Goal: Task Accomplishment & Management: Use online tool/utility

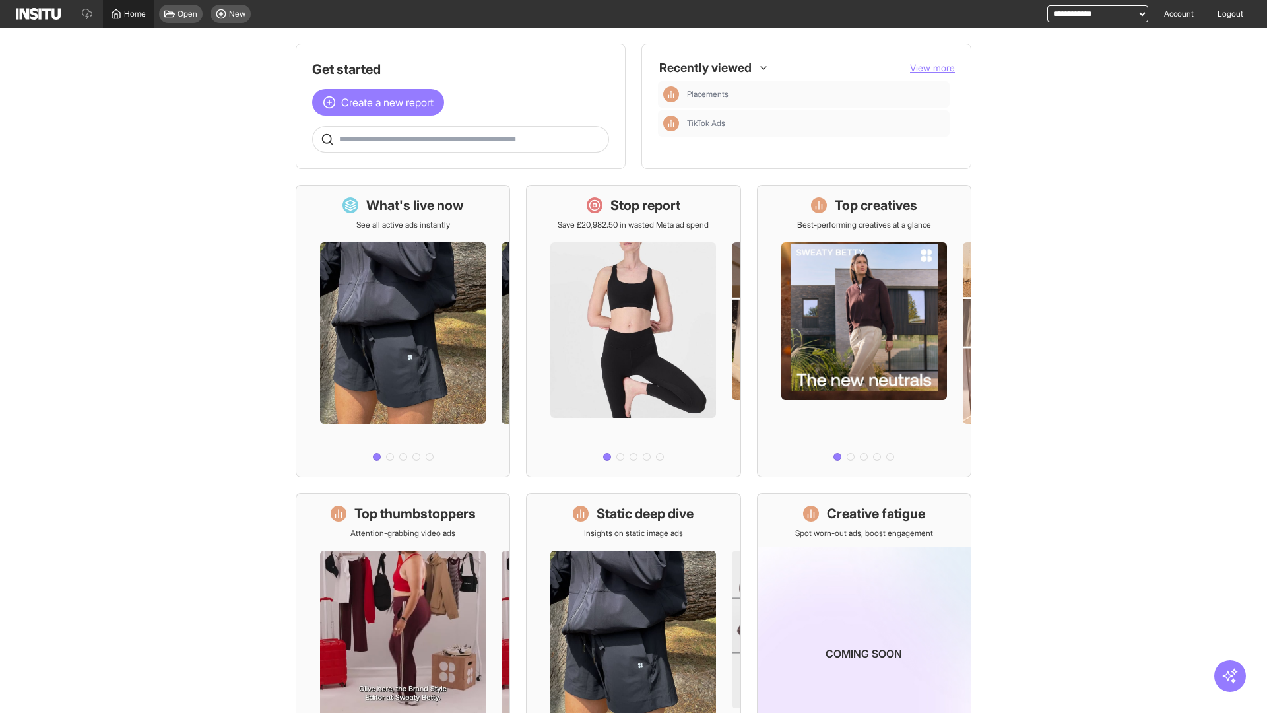
click at [128, 14] on span "Home" at bounding box center [135, 14] width 22 height 11
click at [381, 102] on span "Create a new report" at bounding box center [387, 102] width 92 height 16
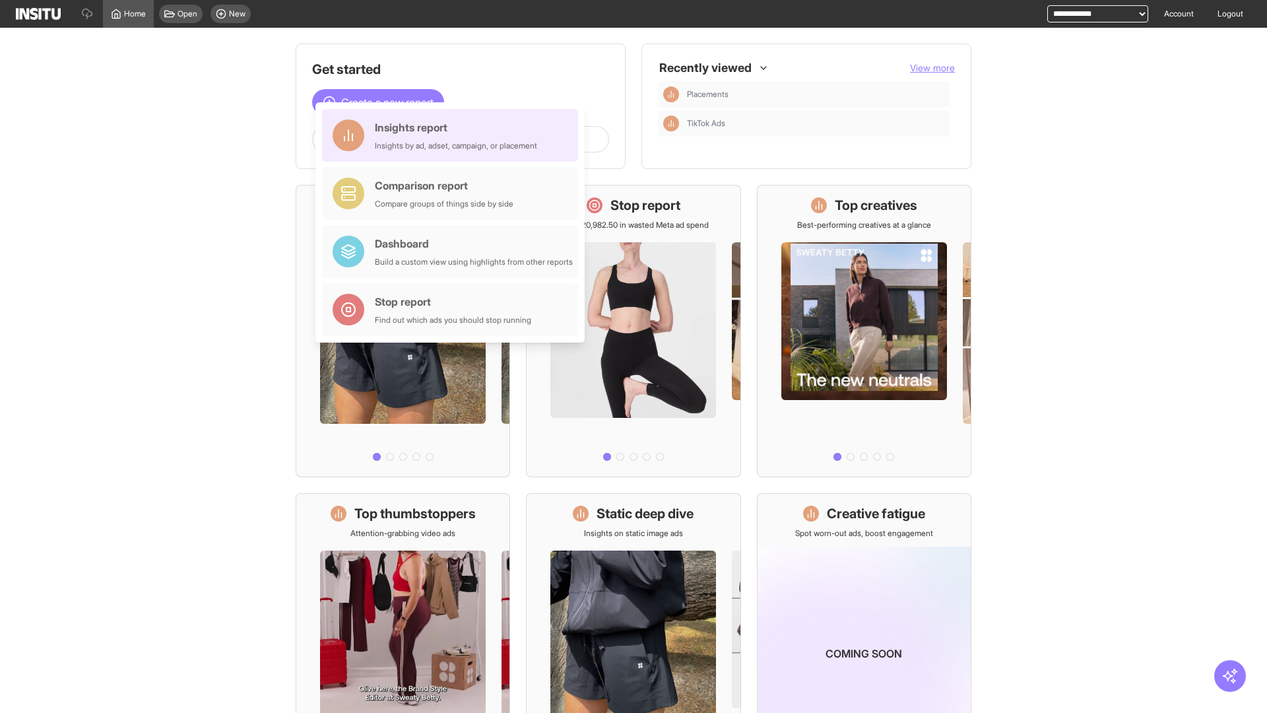
click at [453, 135] on div "Insights report Insights by ad, adset, campaign, or placement" at bounding box center [456, 135] width 162 height 32
